Goal: Register for event/course

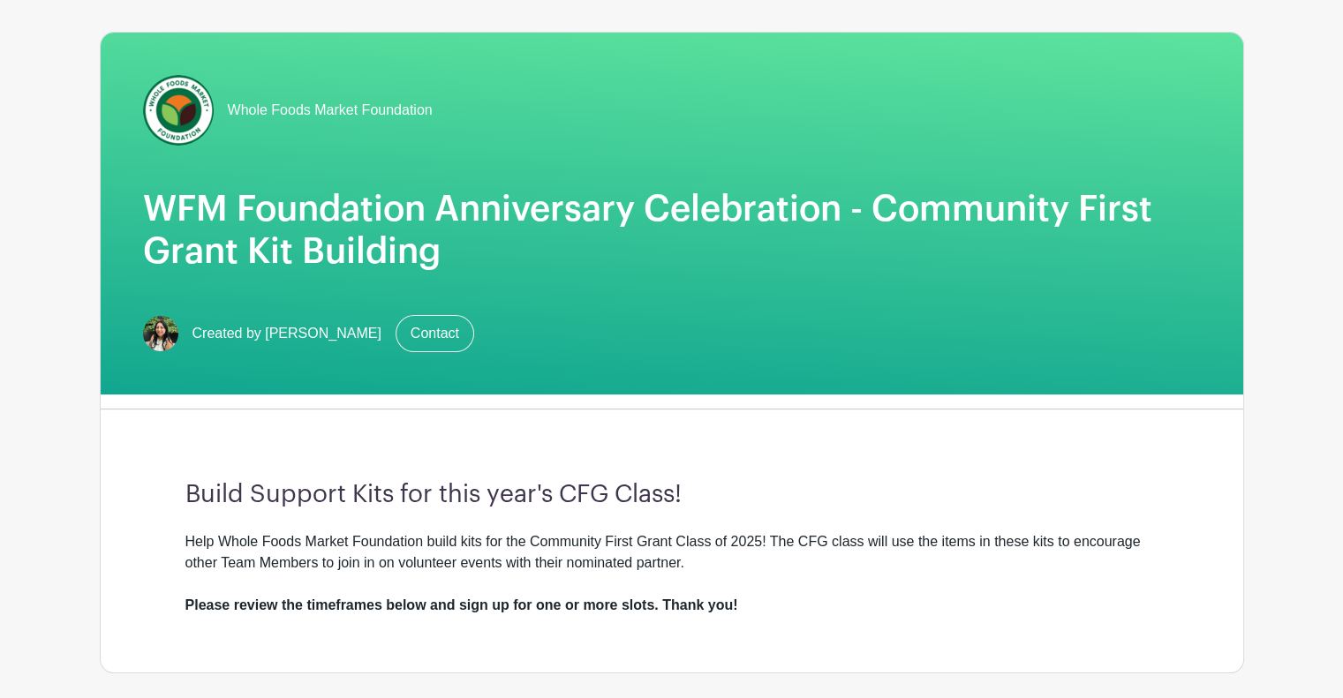
scroll to position [265, 0]
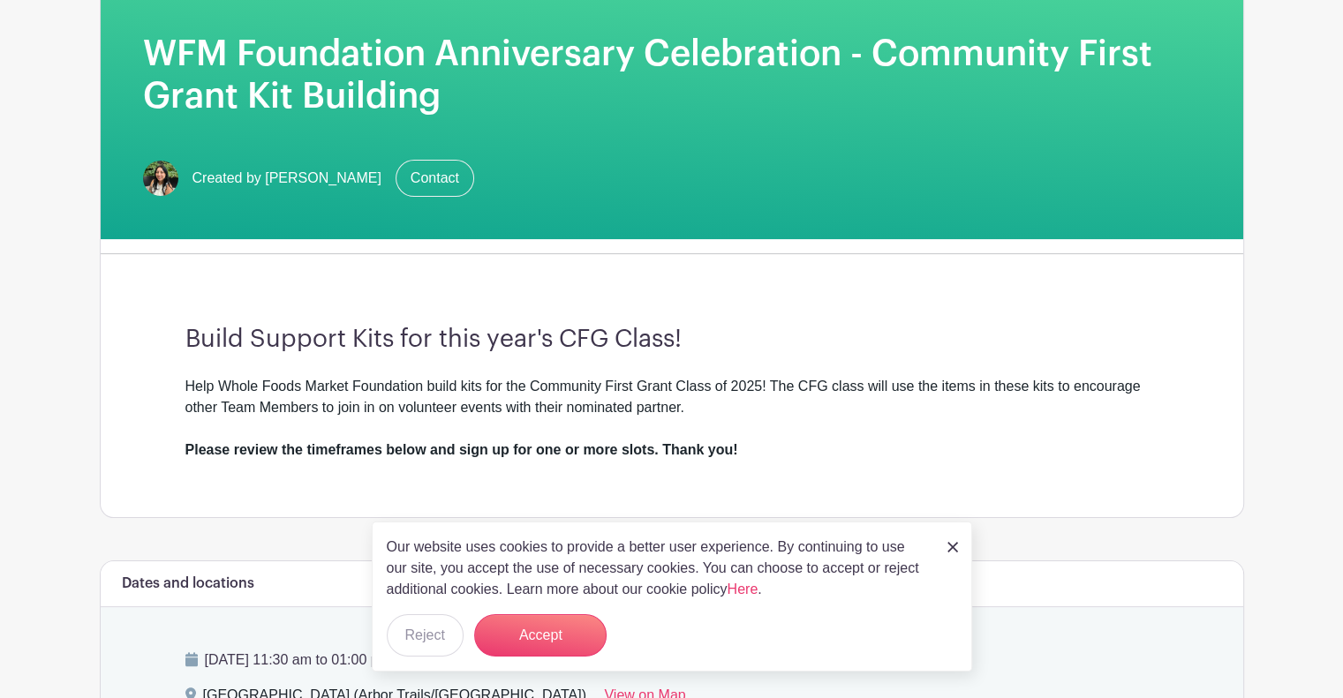
click at [949, 541] on link at bounding box center [952, 546] width 11 height 21
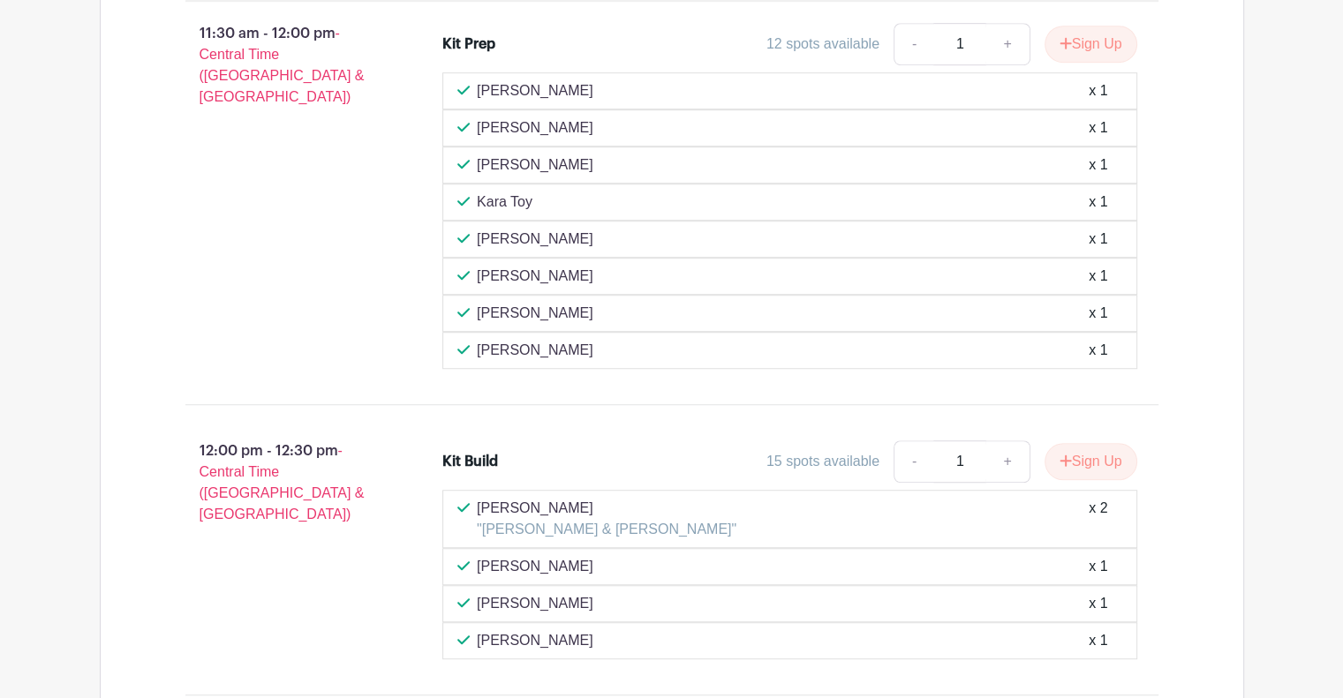
scroll to position [1042, 0]
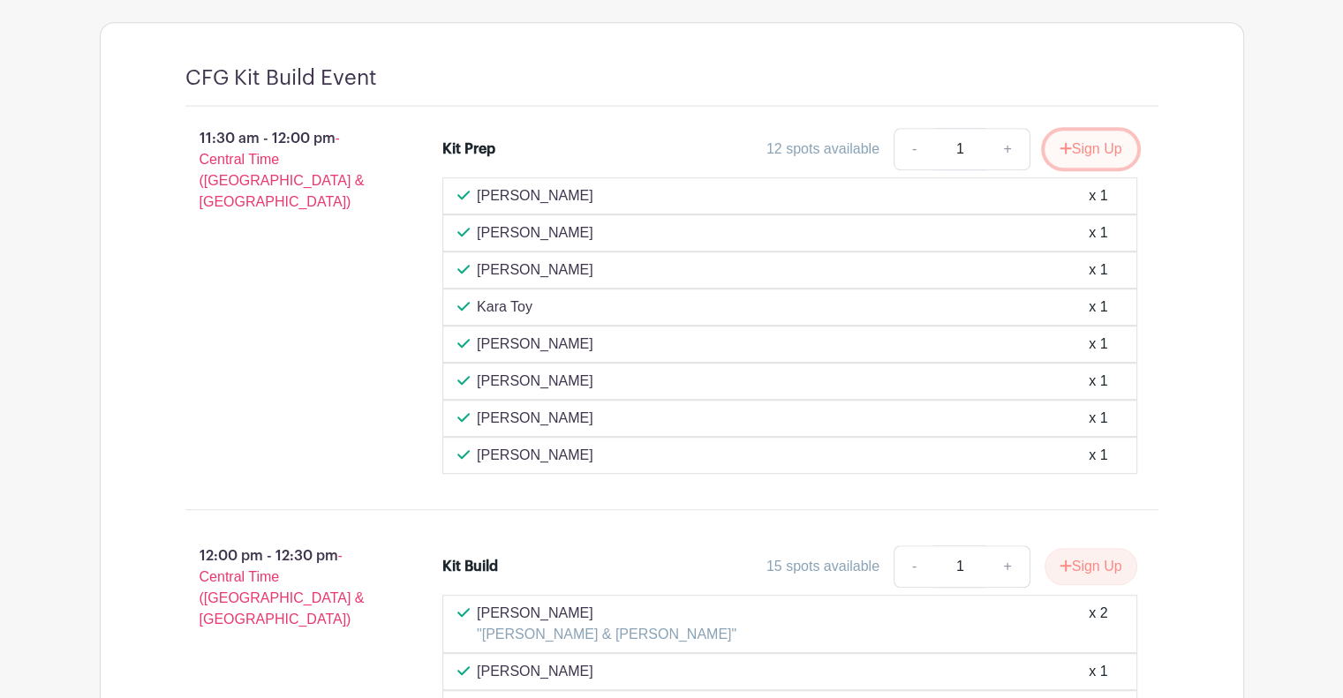
click at [1080, 146] on button "Sign Up" at bounding box center [1090, 149] width 93 height 37
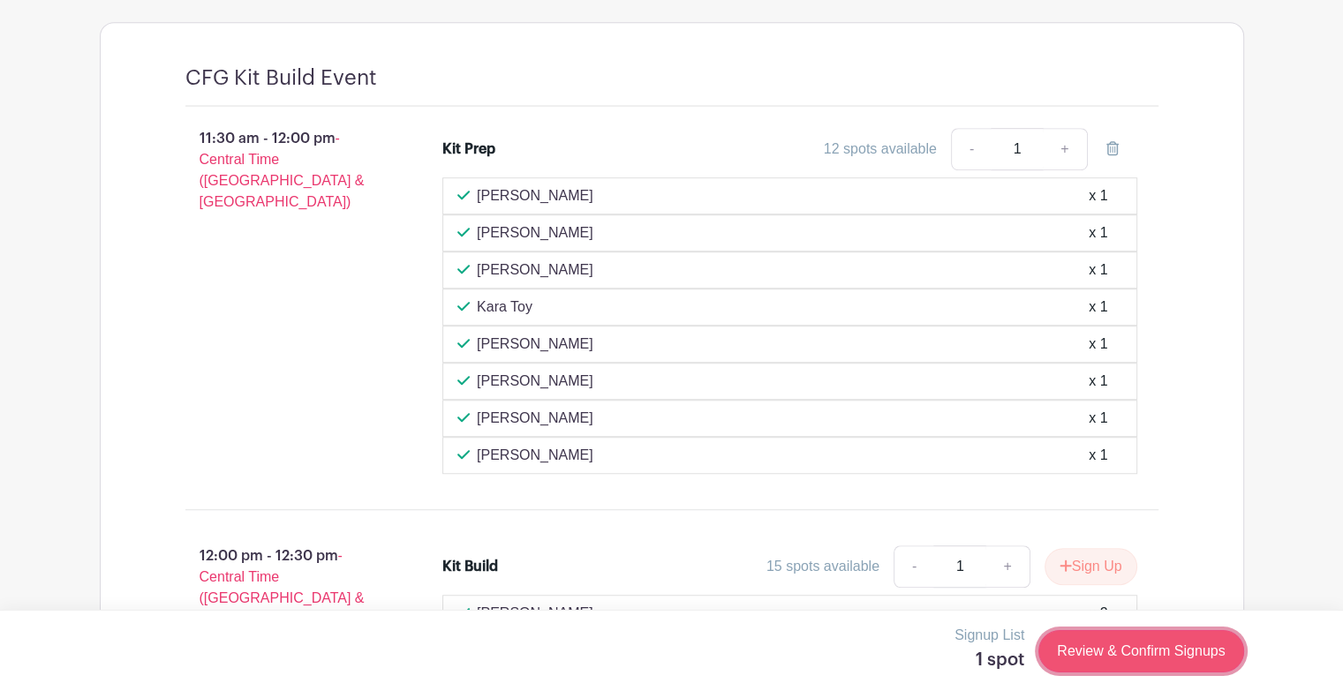
click at [1158, 651] on link "Review & Confirm Signups" at bounding box center [1140, 651] width 205 height 42
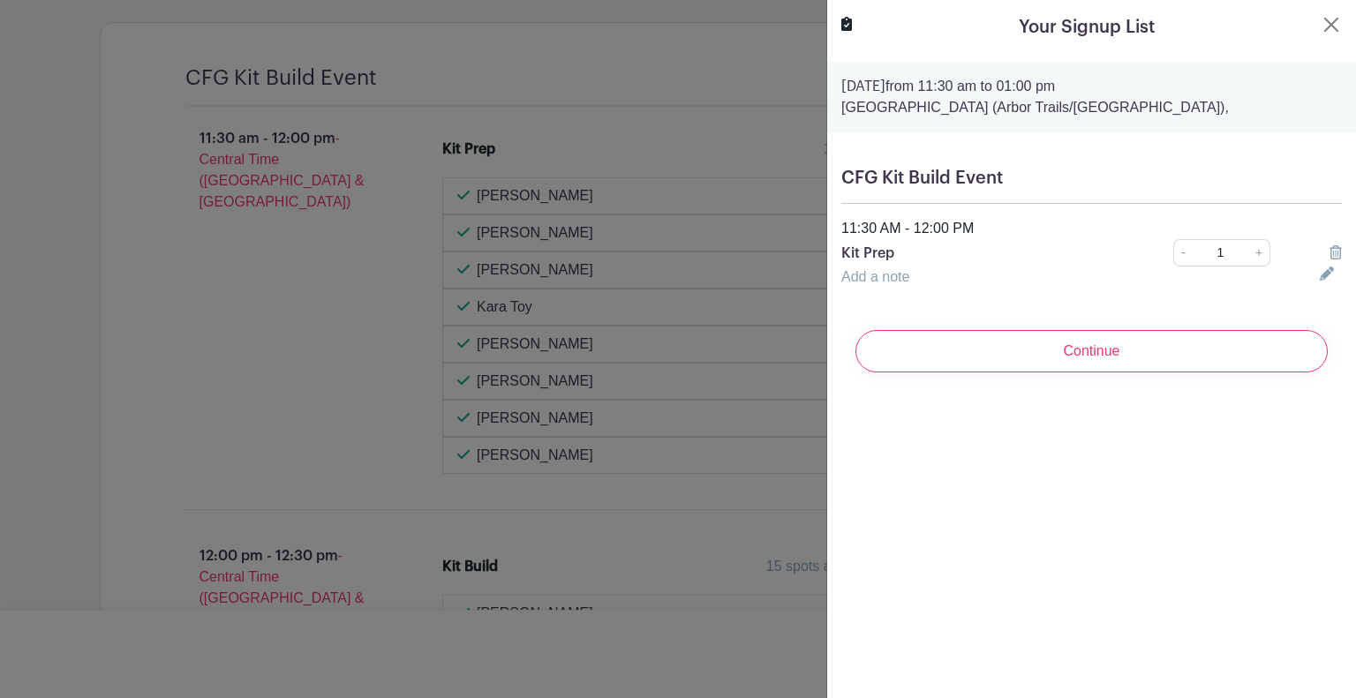
click at [1129, 339] on input "Continue" at bounding box center [1091, 351] width 472 height 42
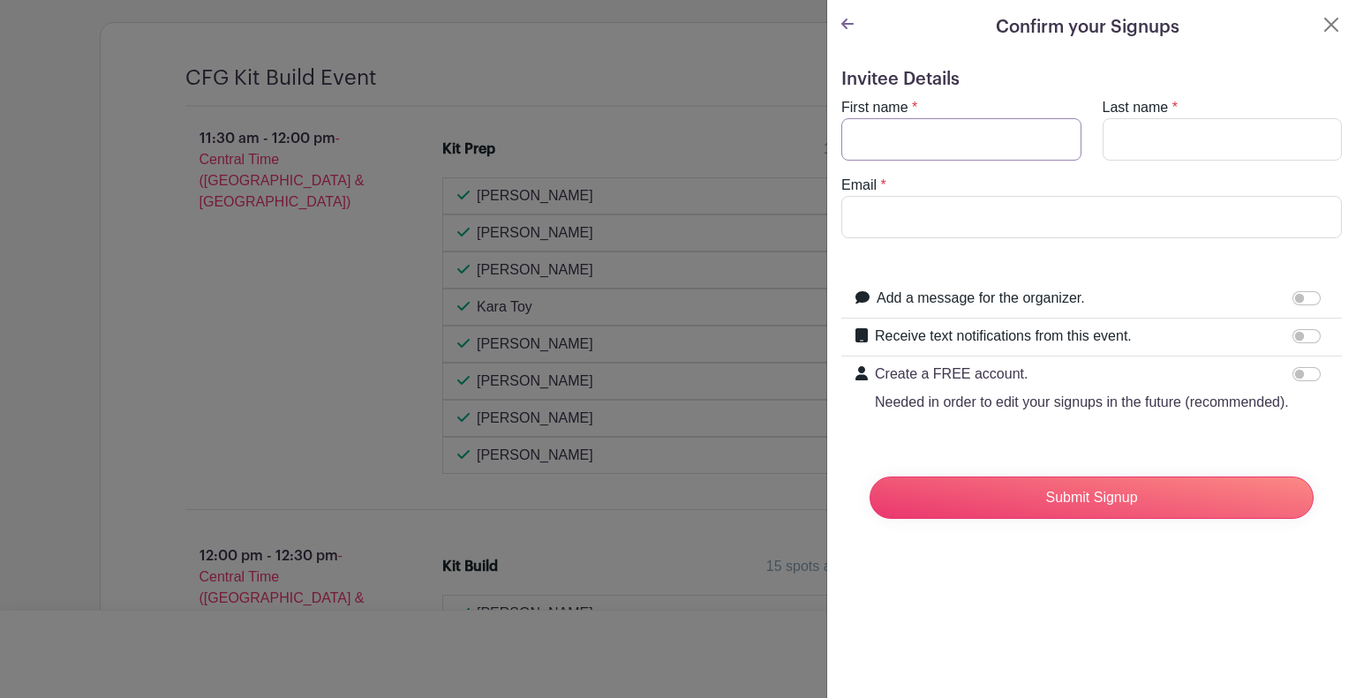
click at [974, 144] on input "First name" at bounding box center [961, 139] width 240 height 42
type input "Brian"
type input "Gothberg"
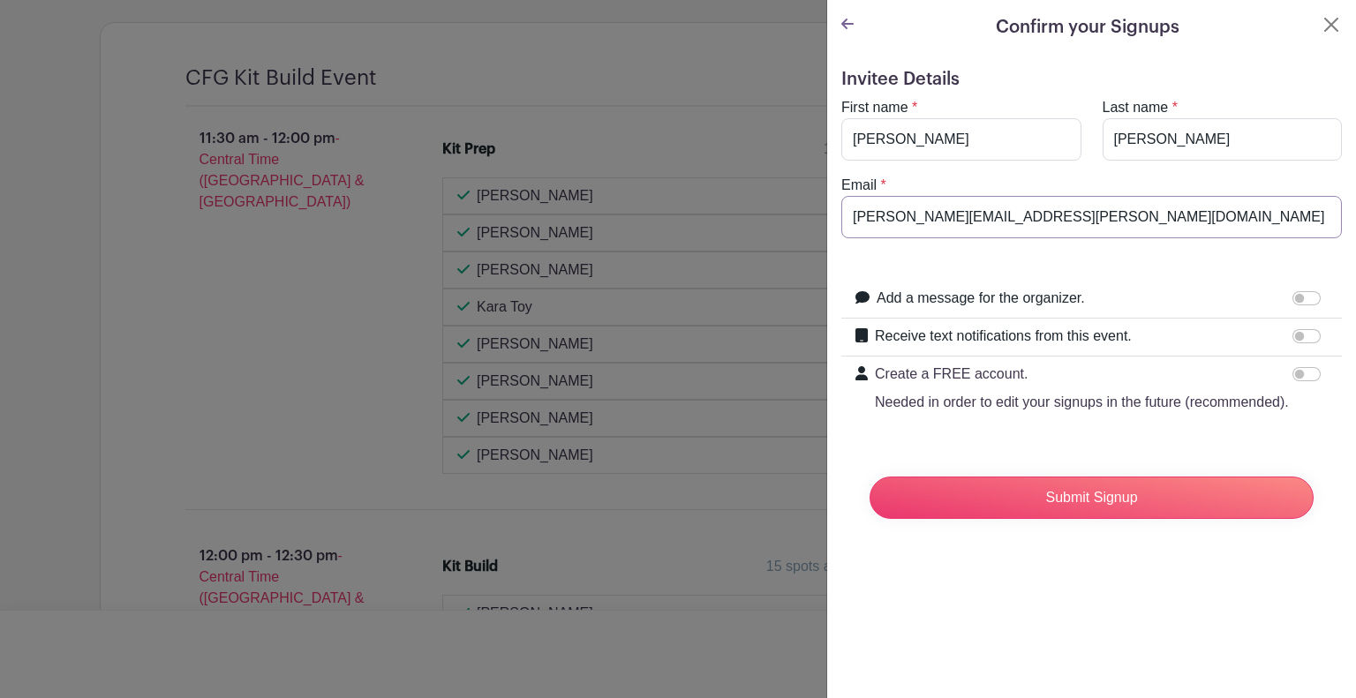
drag, startPoint x: 1072, startPoint y: 216, endPoint x: 1027, endPoint y: 220, distance: 44.3
click at [1027, 220] on input "brian.gothberg@wholefoodsmarket.com" at bounding box center [1091, 217] width 500 height 42
type input "brian.gothberg@wholefoods.com"
click at [1096, 211] on input "brian.gothberg@wholefoods.com" at bounding box center [1091, 217] width 500 height 42
click at [1292, 374] on input "Create a FREE account. Needed in order to edit your signups in the future (reco…" at bounding box center [1306, 374] width 28 height 14
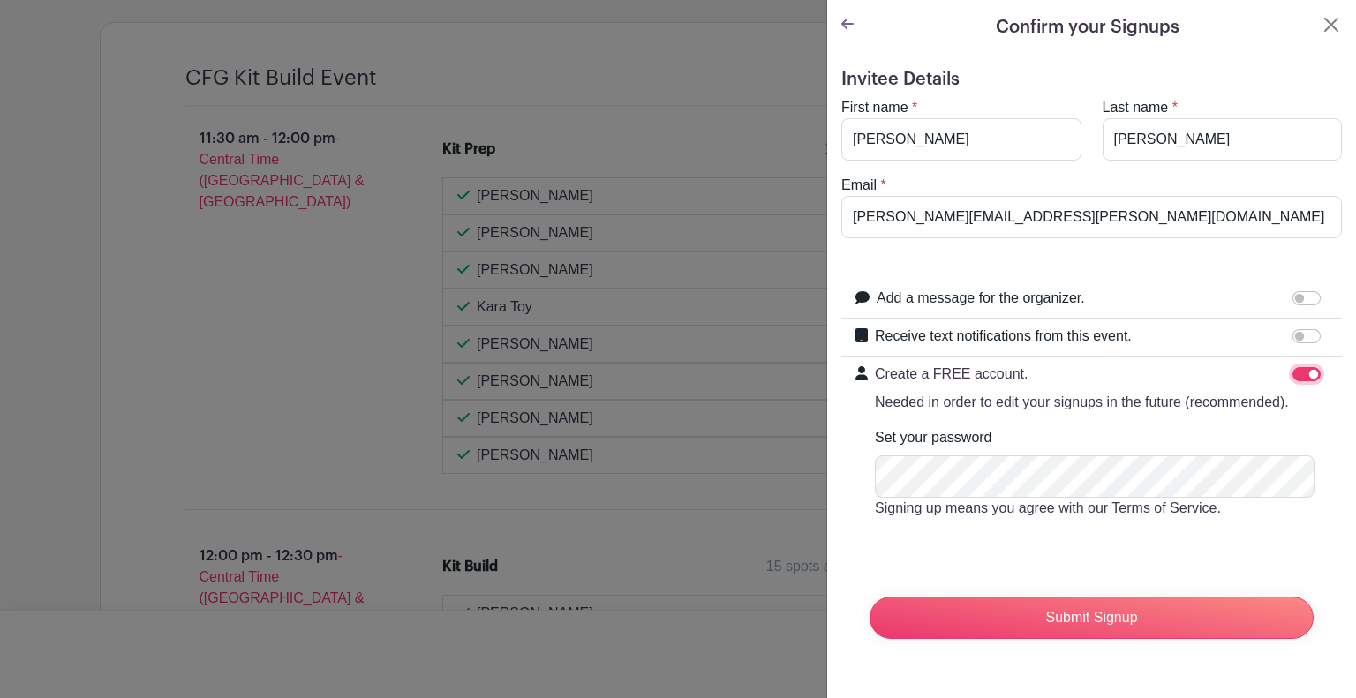
click at [1292, 370] on input "Create a FREE account. Needed in order to edit your signups in the future (reco…" at bounding box center [1306, 374] width 28 height 14
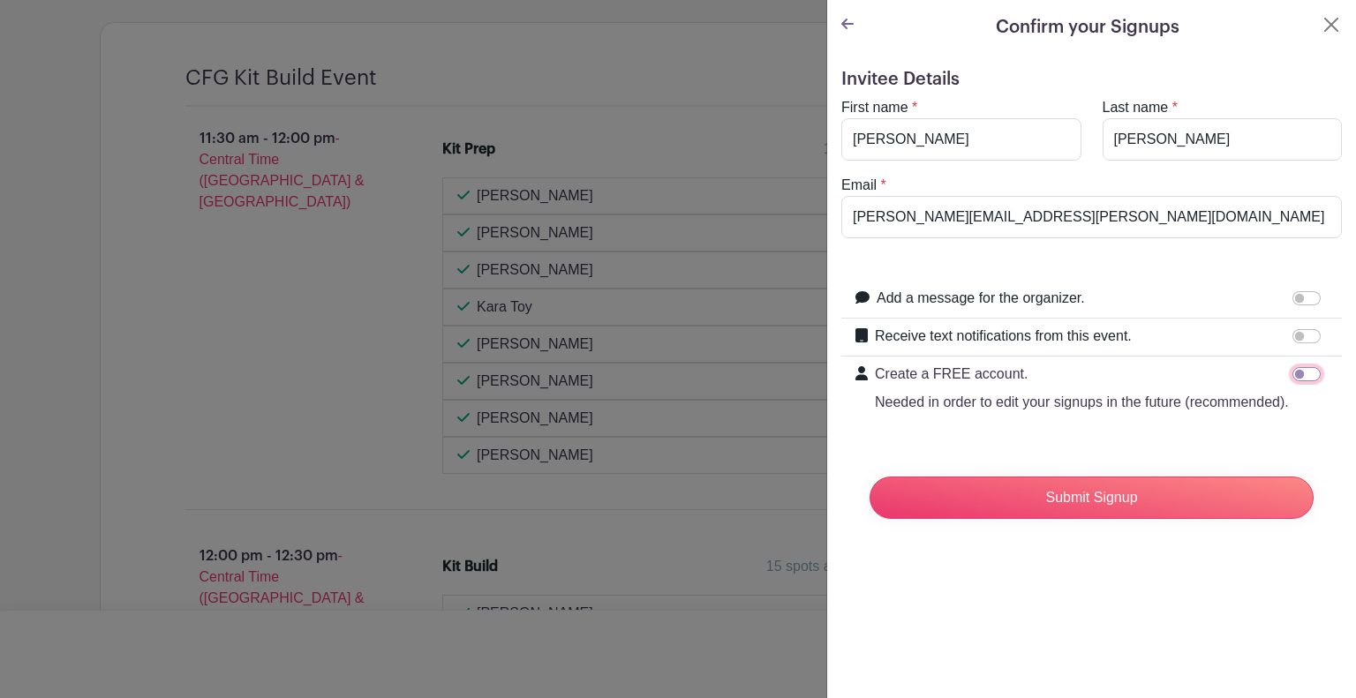
click at [1292, 367] on input "Create a FREE account. Needed in order to edit your signups in the future (reco…" at bounding box center [1306, 374] width 28 height 14
checkbox input "true"
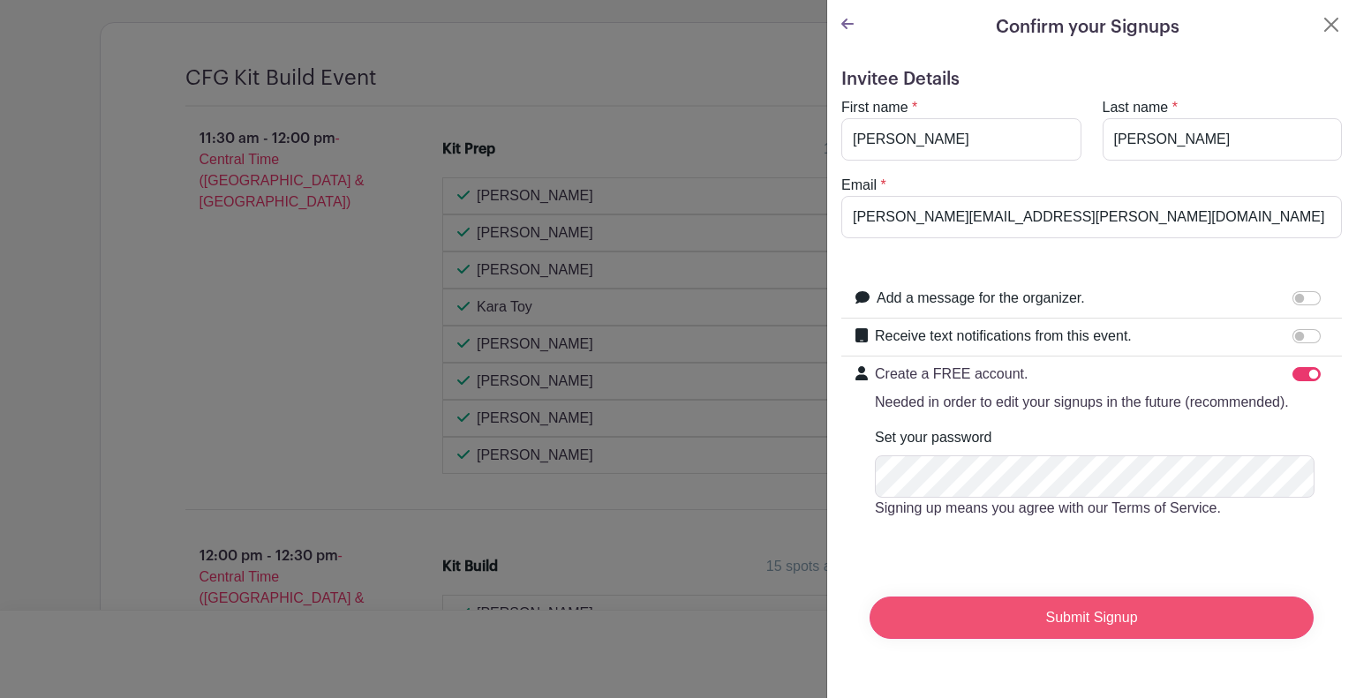
click at [1040, 639] on input "Submit Signup" at bounding box center [1091, 618] width 444 height 42
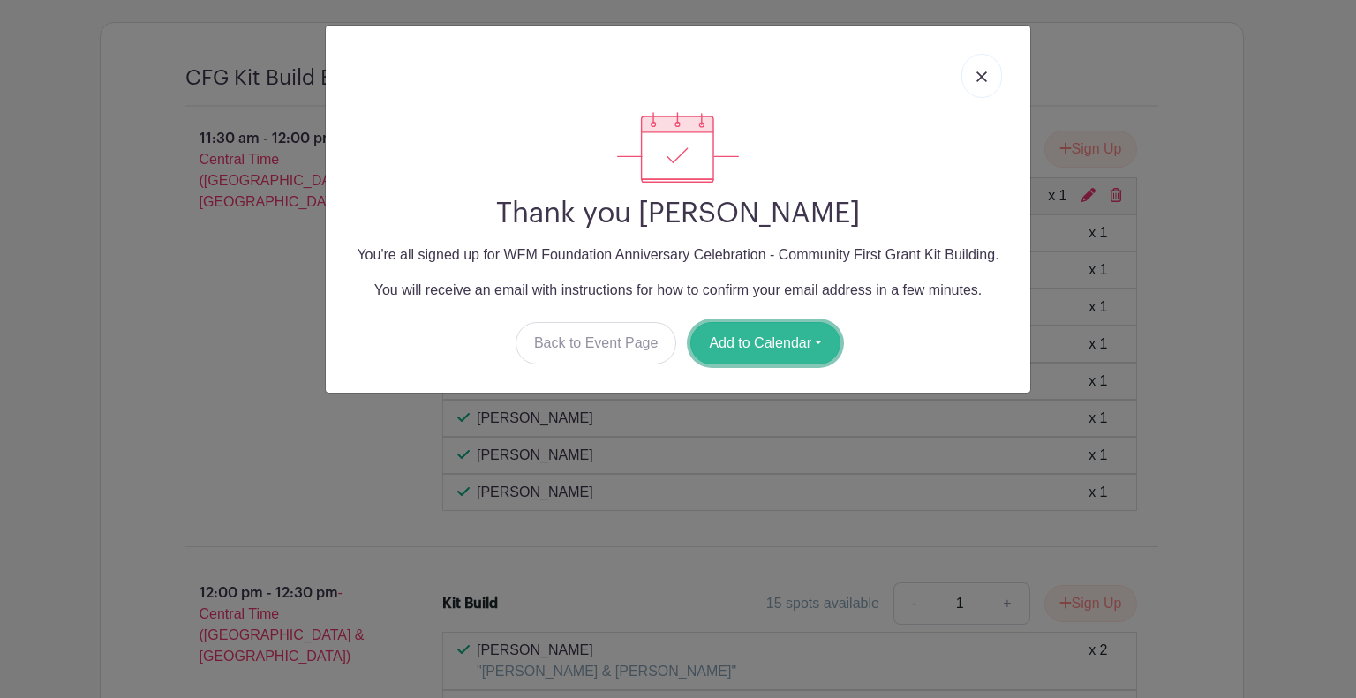
click at [817, 346] on button "Add to Calendar" at bounding box center [765, 343] width 150 height 42
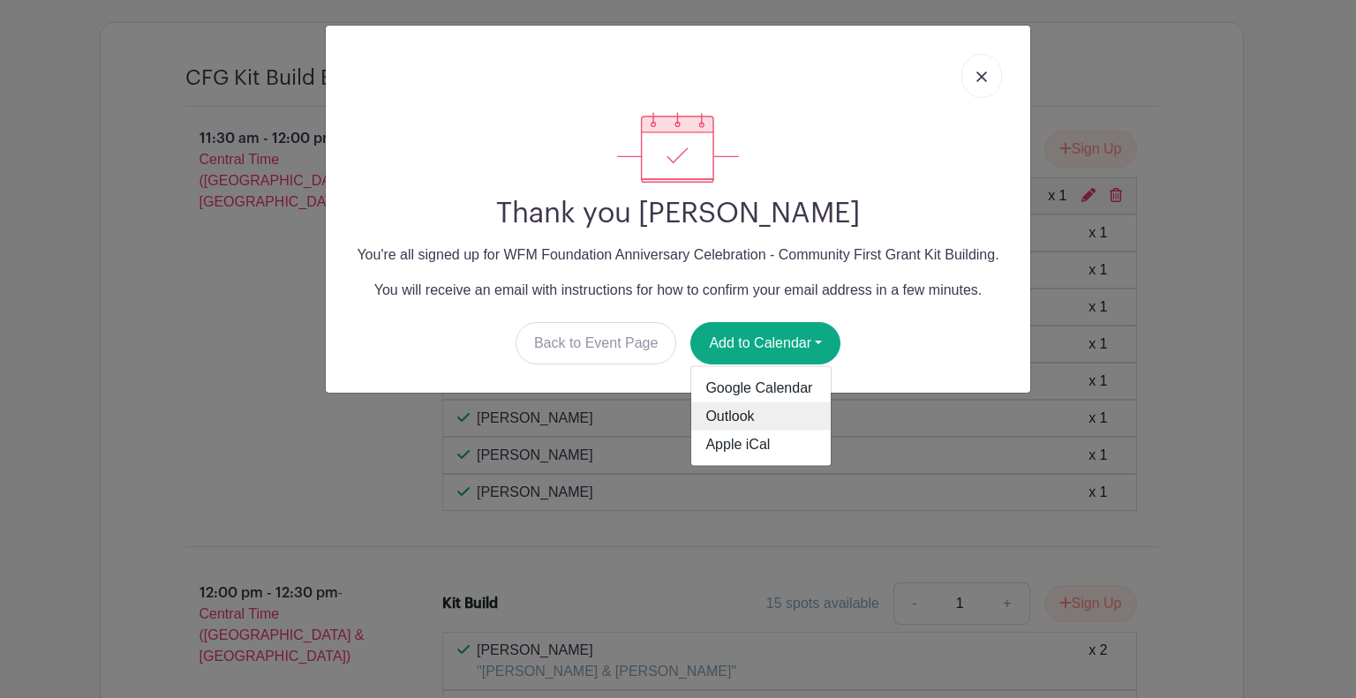
click at [758, 419] on link "Outlook" at bounding box center [760, 417] width 139 height 28
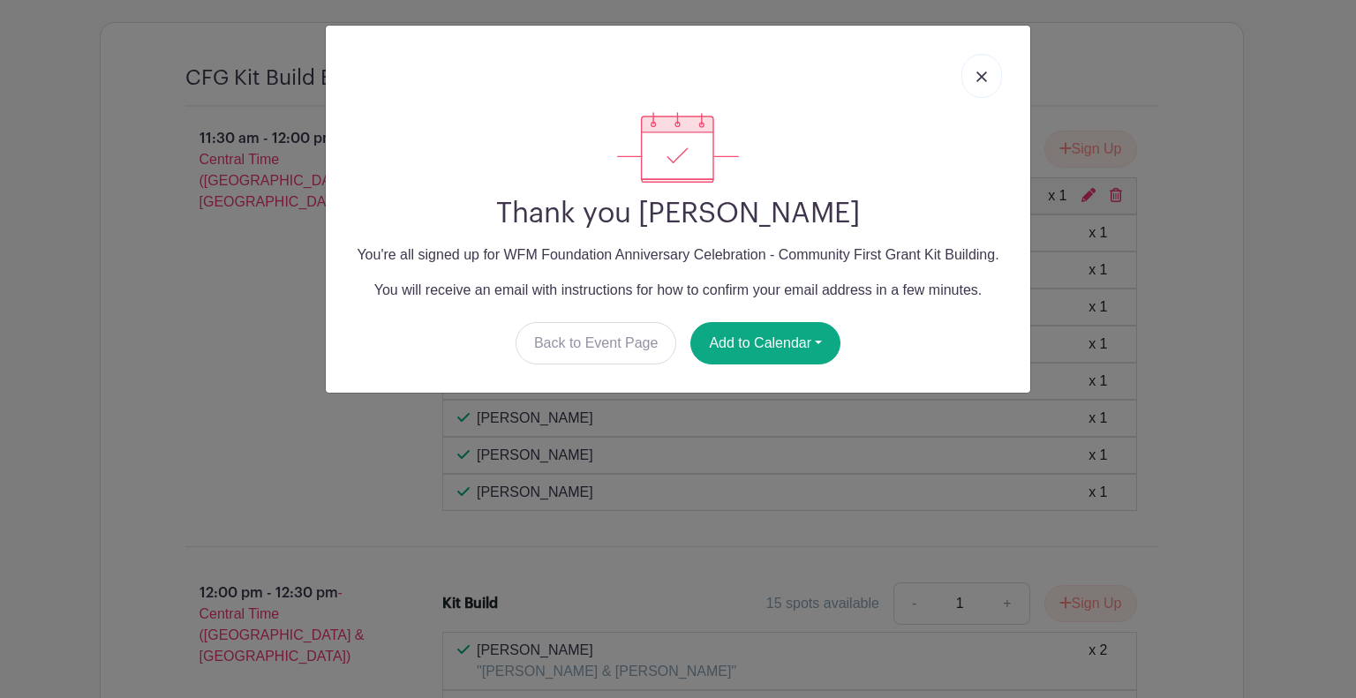
click at [972, 73] on link at bounding box center [981, 76] width 41 height 44
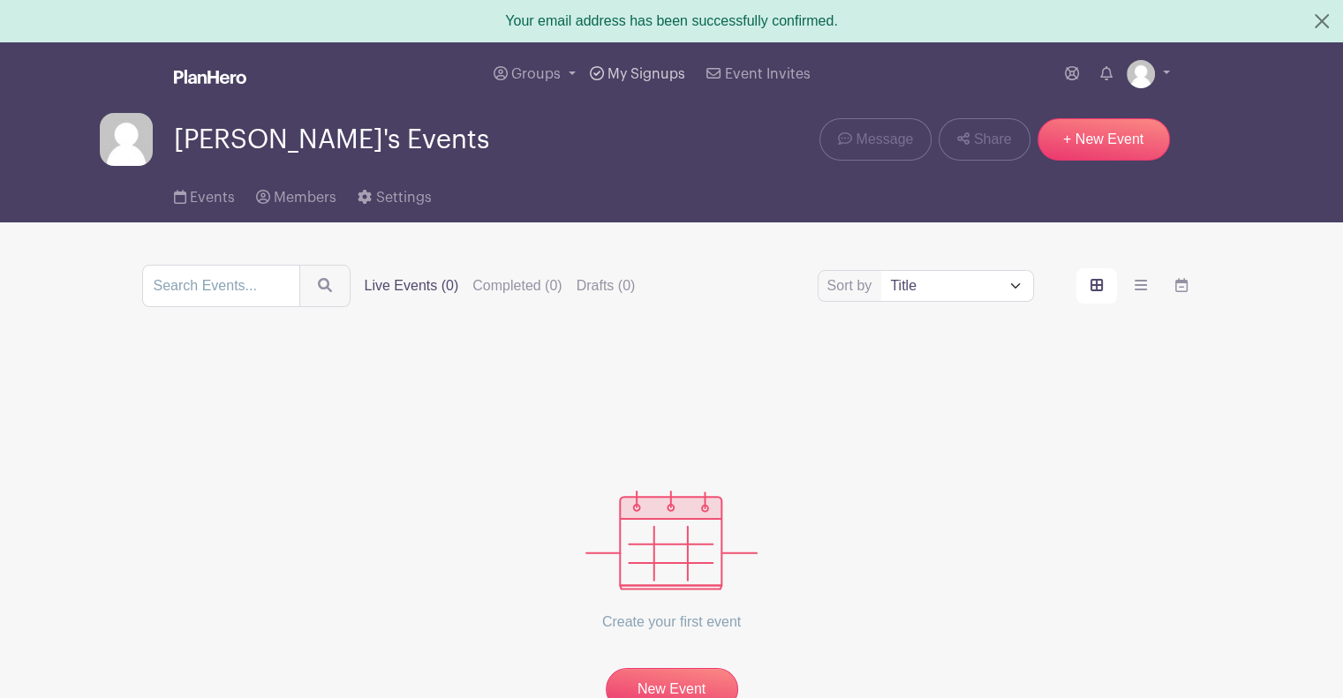
click at [657, 73] on span "My Signups" at bounding box center [646, 74] width 78 height 14
